Goal: Task Accomplishment & Management: Use online tool/utility

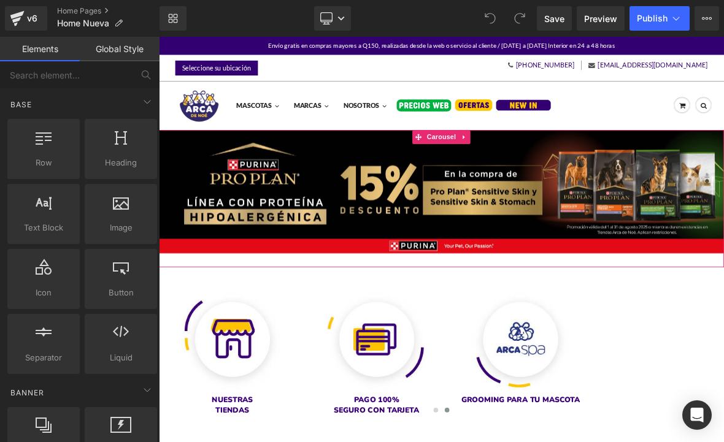
click at [536, 166] on span "Carousel" at bounding box center [530, 168] width 44 height 18
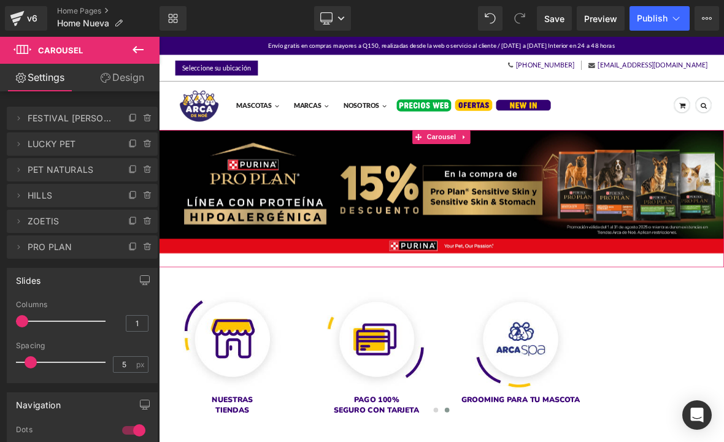
click at [59, 230] on span "ZOETIS" at bounding box center [70, 221] width 85 height 23
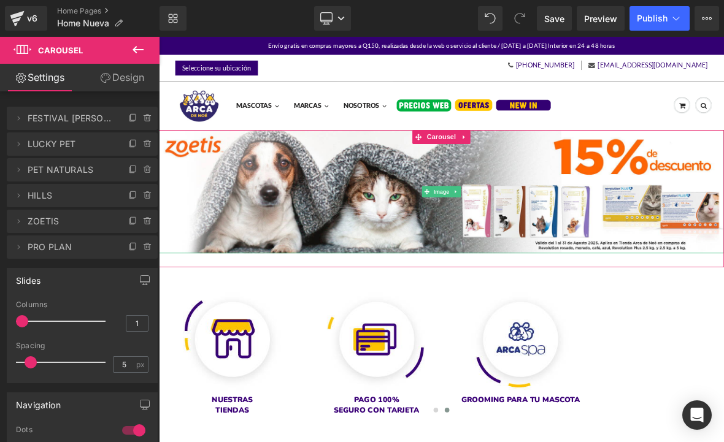
click at [459, 266] on img at bounding box center [530, 240] width 742 height 163
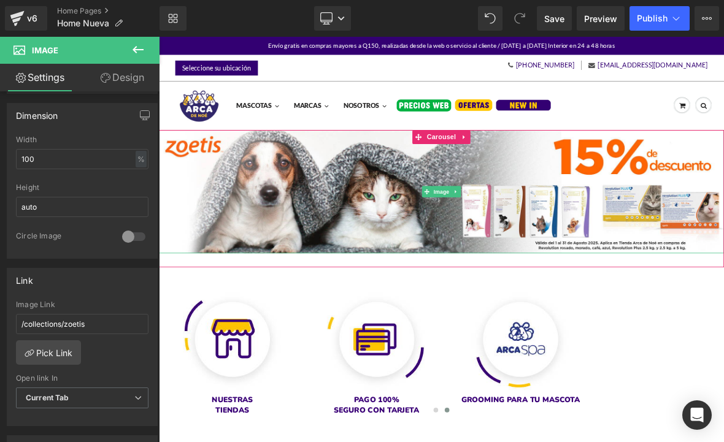
scroll to position [377, 0]
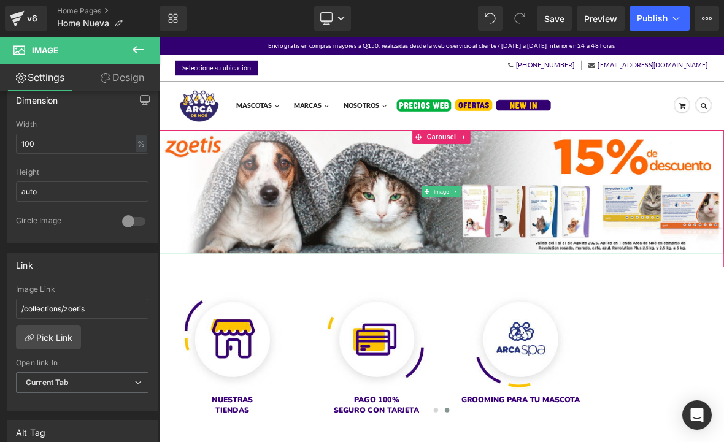
click at [62, 339] on link "Pick Link" at bounding box center [48, 337] width 65 height 25
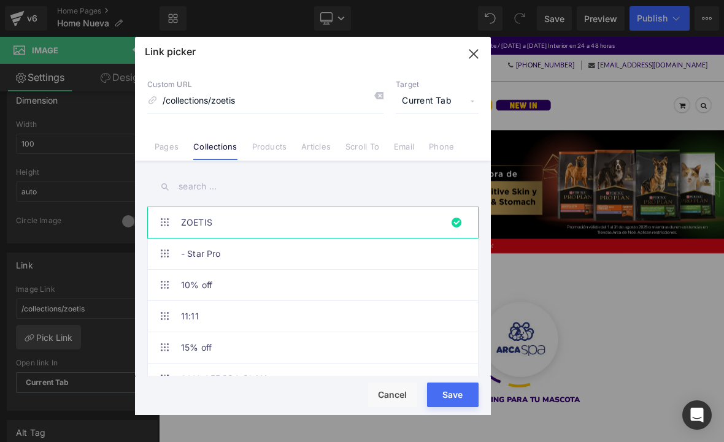
click at [261, 188] on input "text" at bounding box center [312, 187] width 331 height 28
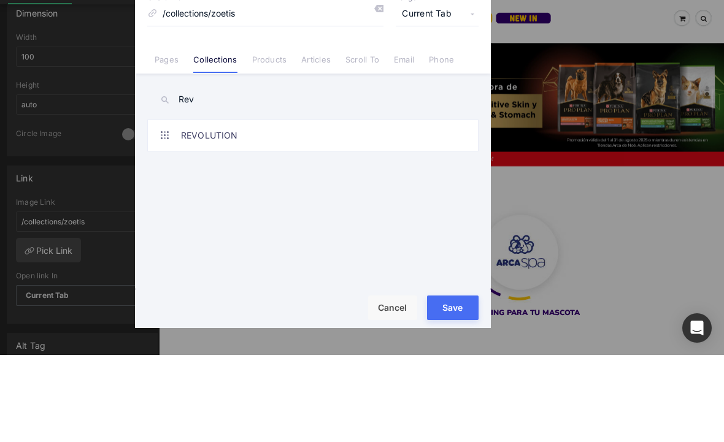
type input "Rev"
click at [256, 207] on link "REVOLUTION" at bounding box center [316, 222] width 270 height 31
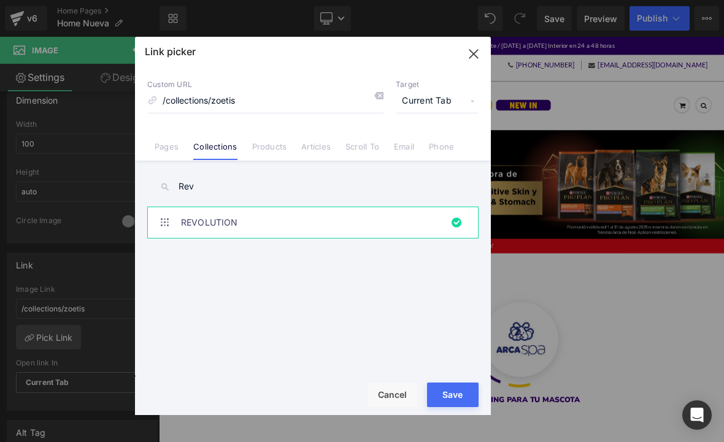
click at [468, 393] on button "Save" at bounding box center [453, 395] width 52 height 25
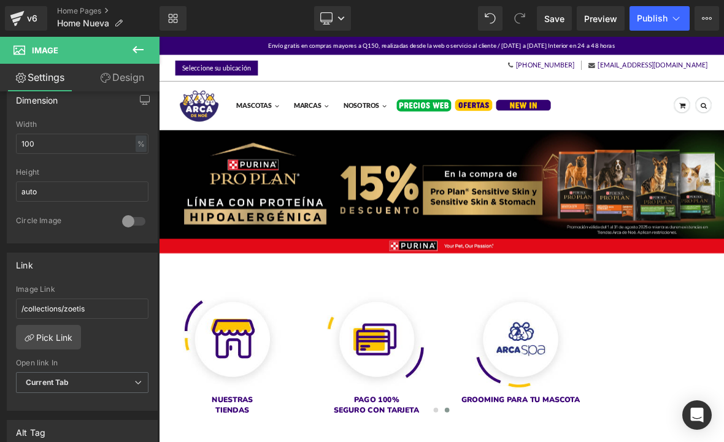
click at [336, 11] on link "Desktop" at bounding box center [332, 18] width 37 height 25
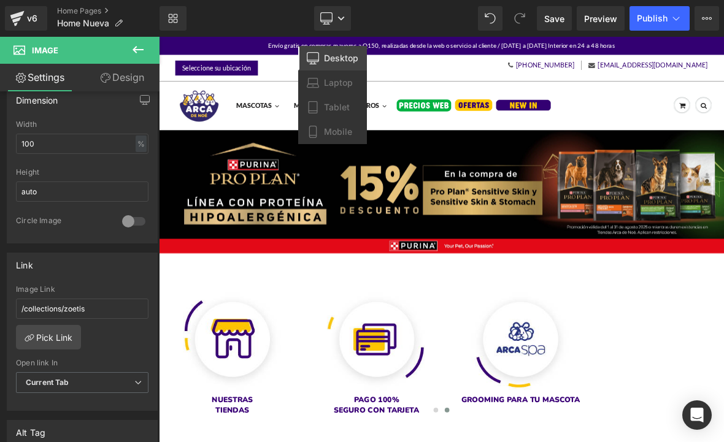
click at [350, 111] on link "Tablet" at bounding box center [332, 107] width 69 height 25
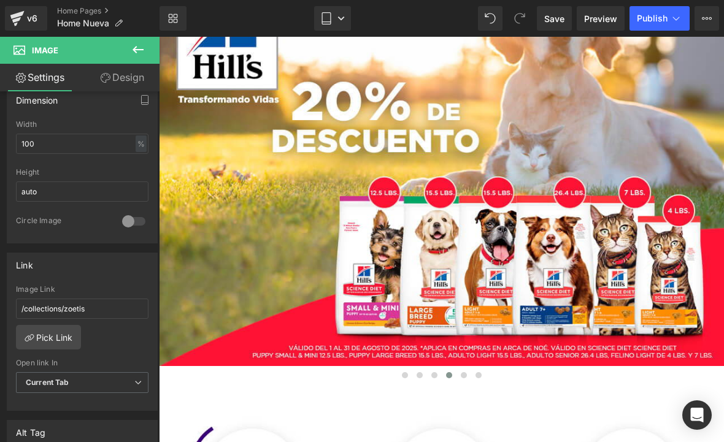
scroll to position [220, 0]
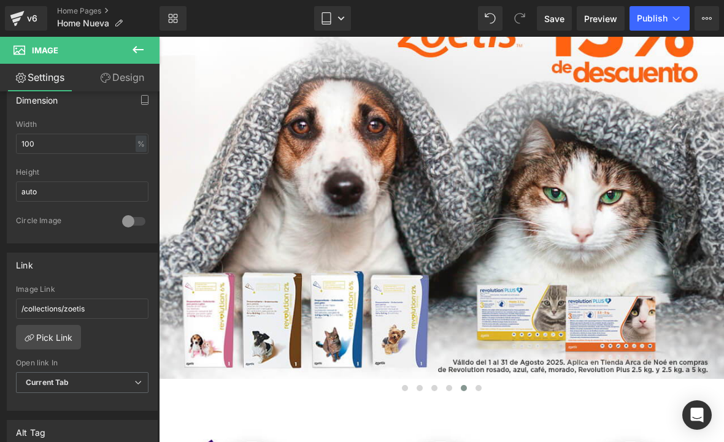
click at [484, 281] on img at bounding box center [441, 190] width 565 height 413
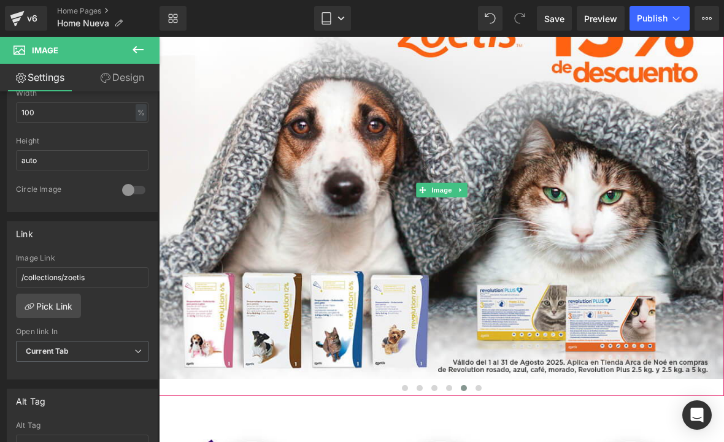
scroll to position [408, 0]
click at [68, 311] on link "Pick Link" at bounding box center [48, 306] width 65 height 25
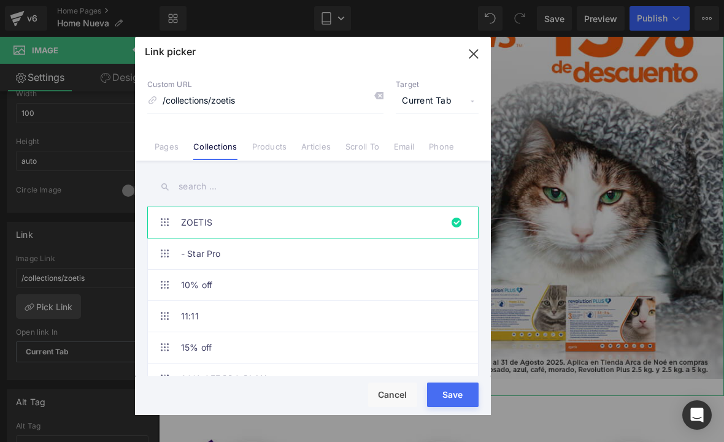
click at [267, 191] on input "text" at bounding box center [312, 187] width 331 height 28
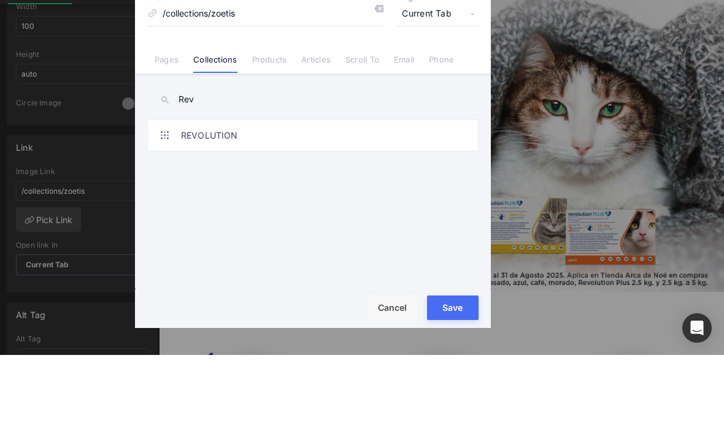
type input "Rev"
click at [301, 207] on link "REVOLUTION" at bounding box center [316, 222] width 270 height 31
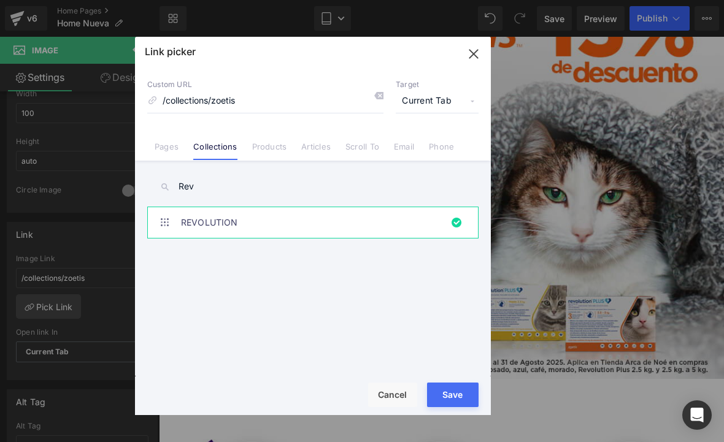
click at [456, 398] on button "Save" at bounding box center [453, 395] width 52 height 25
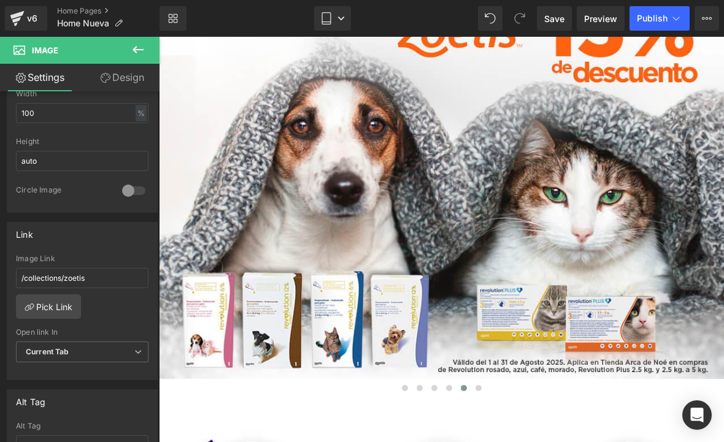
click at [342, 17] on icon at bounding box center [340, 18] width 7 height 7
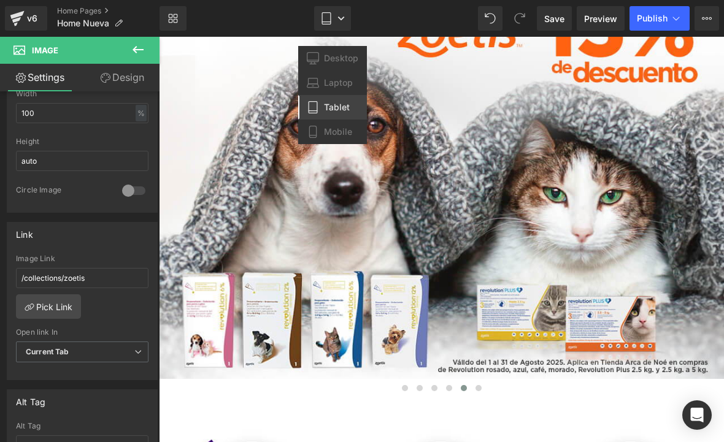
click at [348, 133] on span "Mobile" at bounding box center [338, 131] width 28 height 11
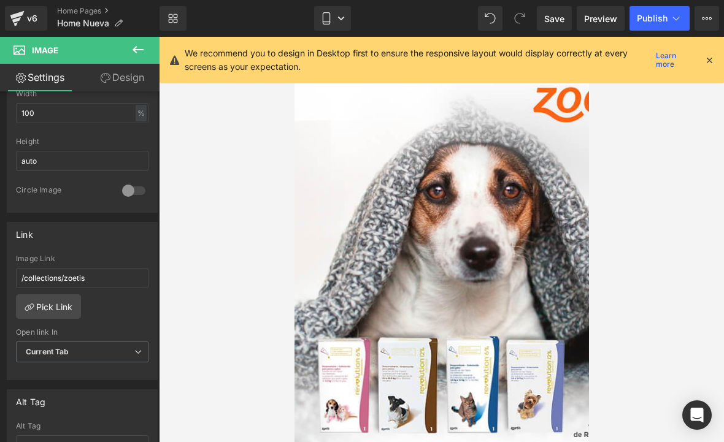
scroll to position [94, 0]
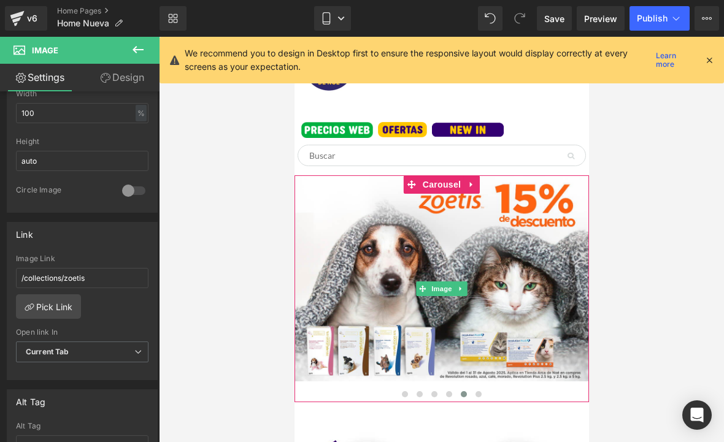
click at [456, 266] on img at bounding box center [441, 288] width 294 height 227
click at [559, 9] on link "Save" at bounding box center [554, 18] width 35 height 25
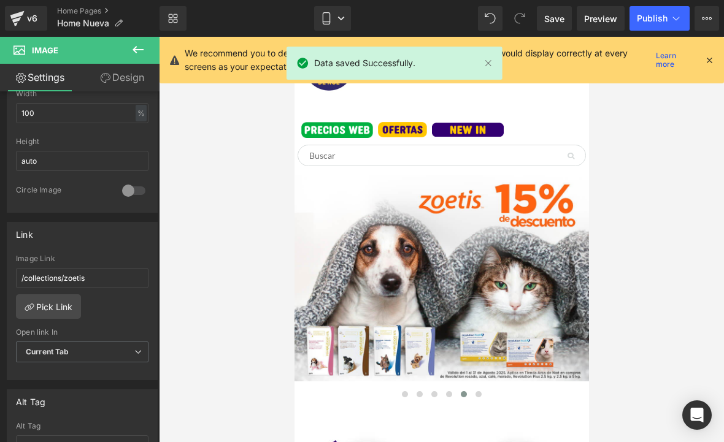
click at [648, 26] on button "Publish" at bounding box center [659, 18] width 60 height 25
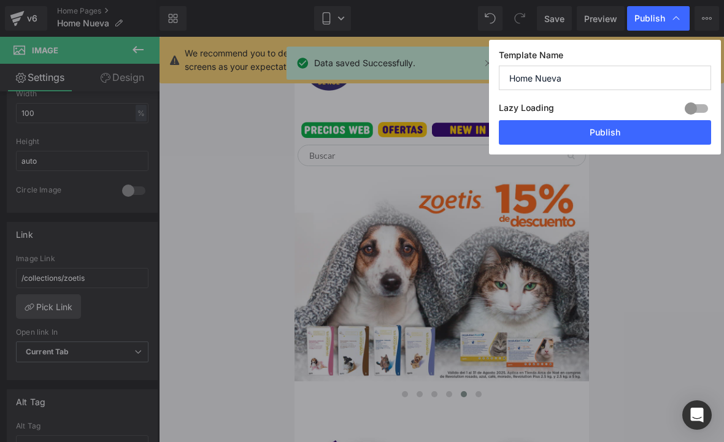
click at [630, 134] on button "Publish" at bounding box center [605, 132] width 212 height 25
